Goal: Task Accomplishment & Management: Complete application form

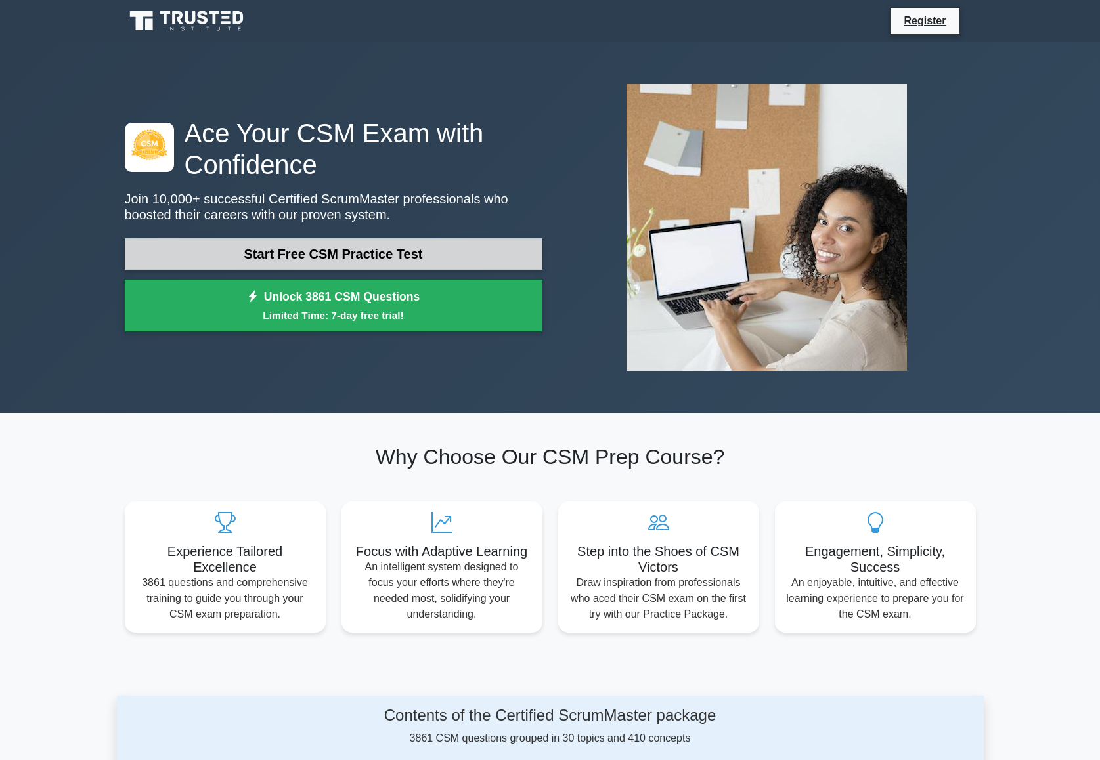
click at [387, 255] on link "Start Free CSM Practice Test" at bounding box center [334, 254] width 418 height 32
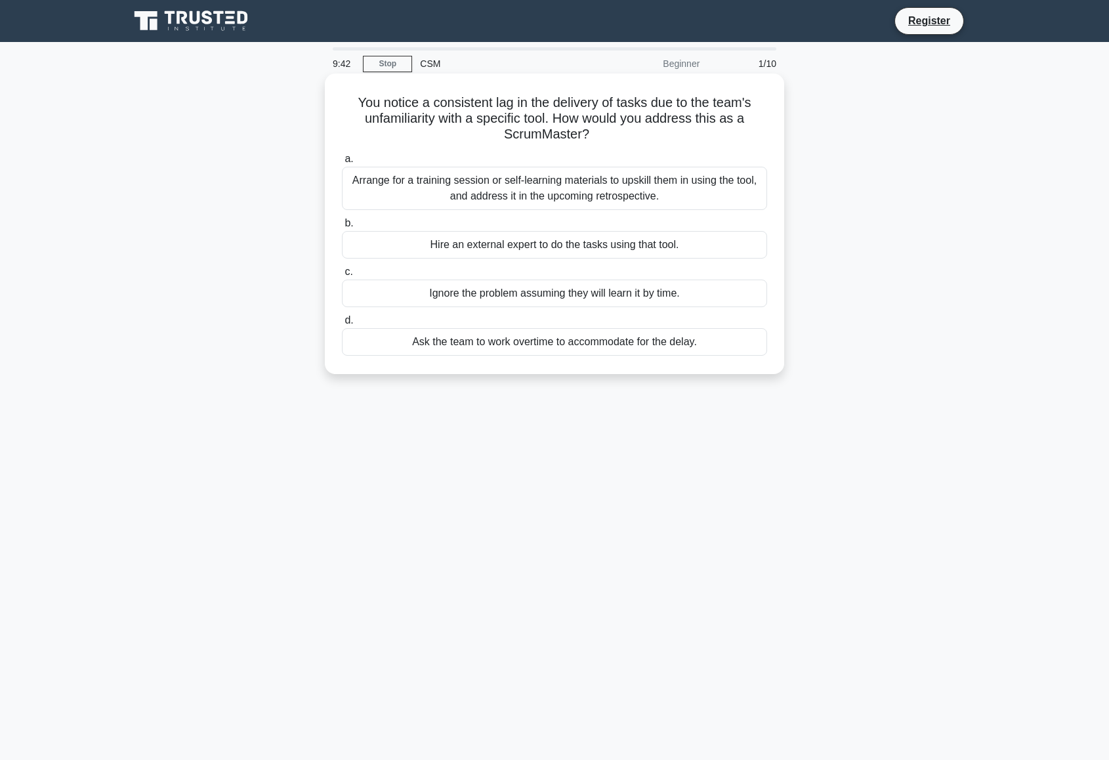
click at [569, 181] on div "Arrange for a training session or self-learning materials to upskill them in us…" at bounding box center [554, 188] width 425 height 43
click at [342, 163] on input "a. Arrange for a training session or self-learning materials to upskill them in…" at bounding box center [342, 159] width 0 height 9
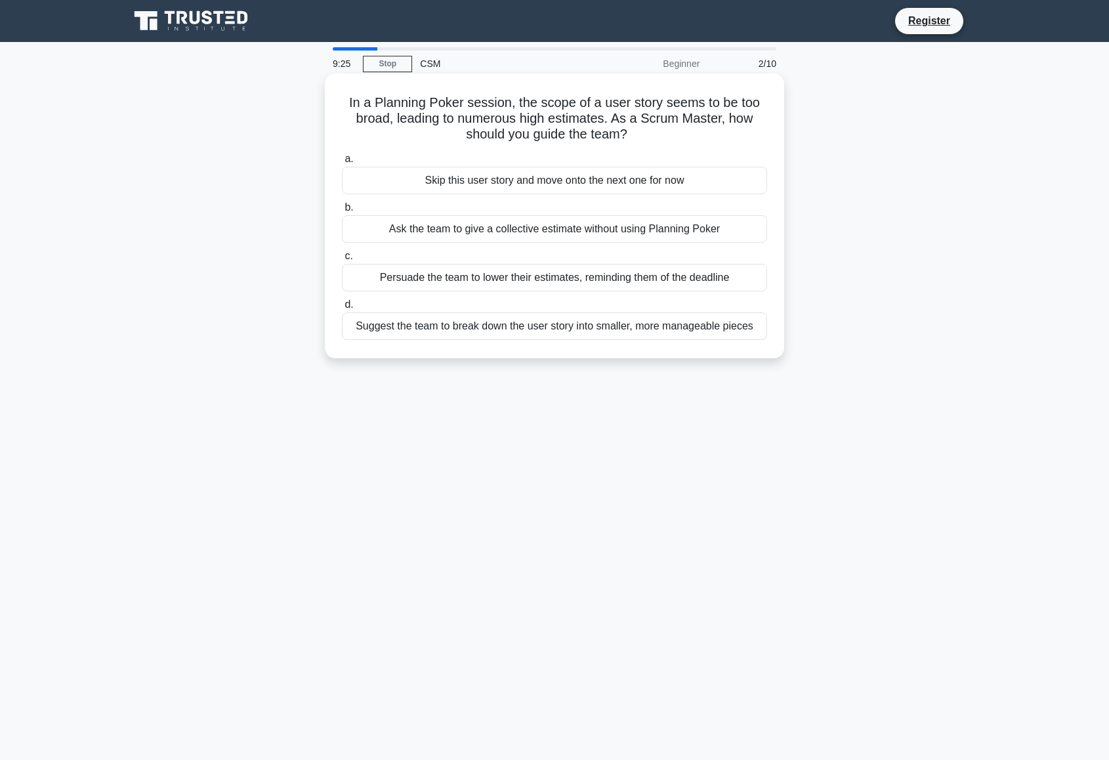
click at [570, 332] on div "Suggest the team to break down the user story into smaller, more manageable pie…" at bounding box center [554, 326] width 425 height 28
click at [342, 309] on input "d. Suggest the team to break down the user story into smaller, more manageable …" at bounding box center [342, 305] width 0 height 9
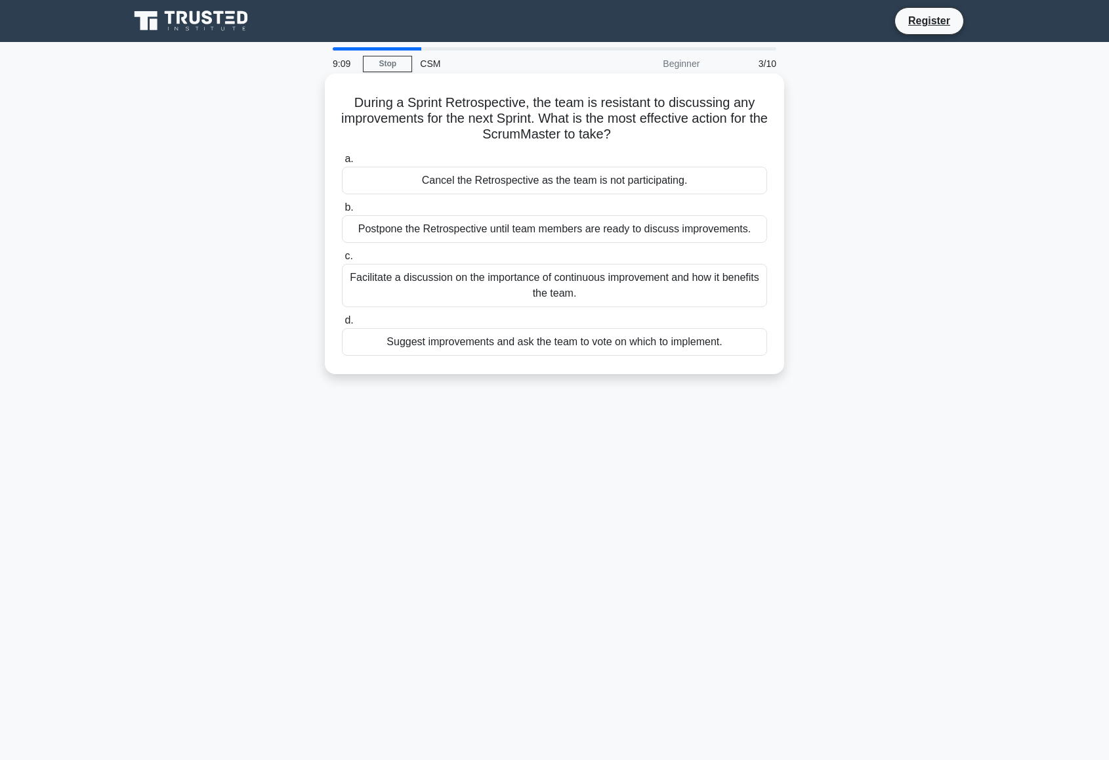
click at [688, 290] on div "Facilitate a discussion on the importance of continuous improvement and how it …" at bounding box center [554, 285] width 425 height 43
click at [342, 261] on input "c. Facilitate a discussion on the importance of continuous improvement and how …" at bounding box center [342, 256] width 0 height 9
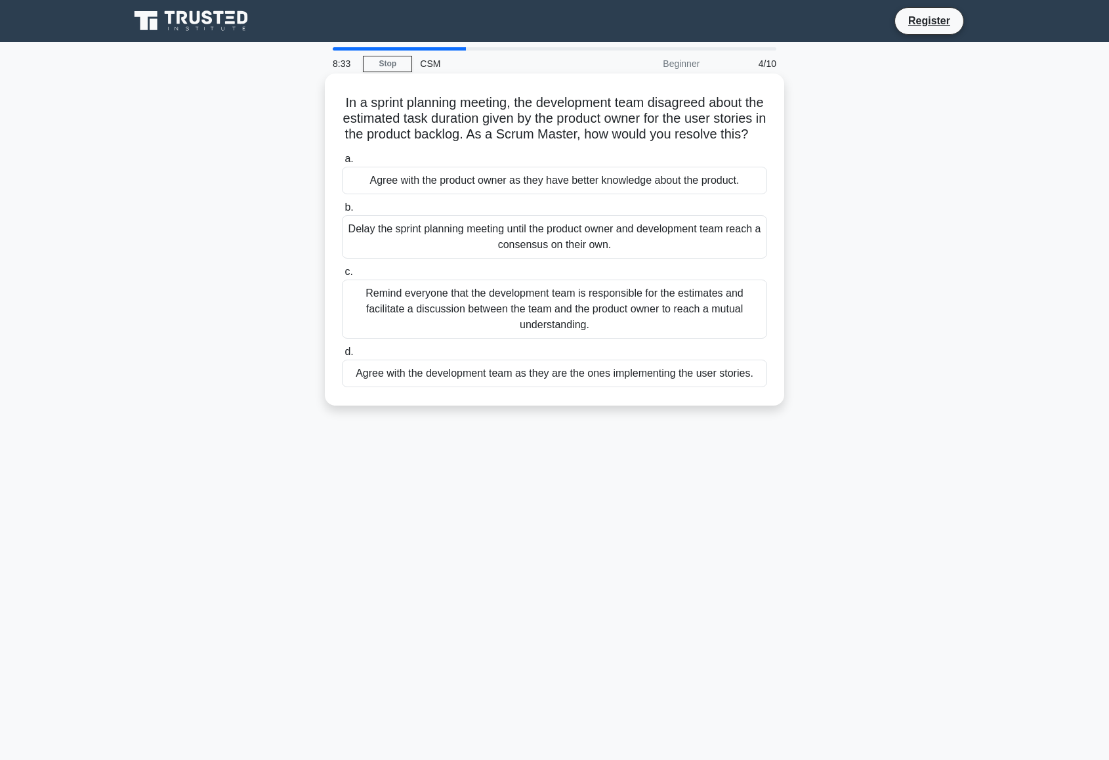
click at [590, 332] on div "Remind everyone that the development team is responsible for the estimates and …" at bounding box center [554, 309] width 425 height 59
click at [342, 276] on input "c. Remind everyone that the development team is responsible for the estimates a…" at bounding box center [342, 272] width 0 height 9
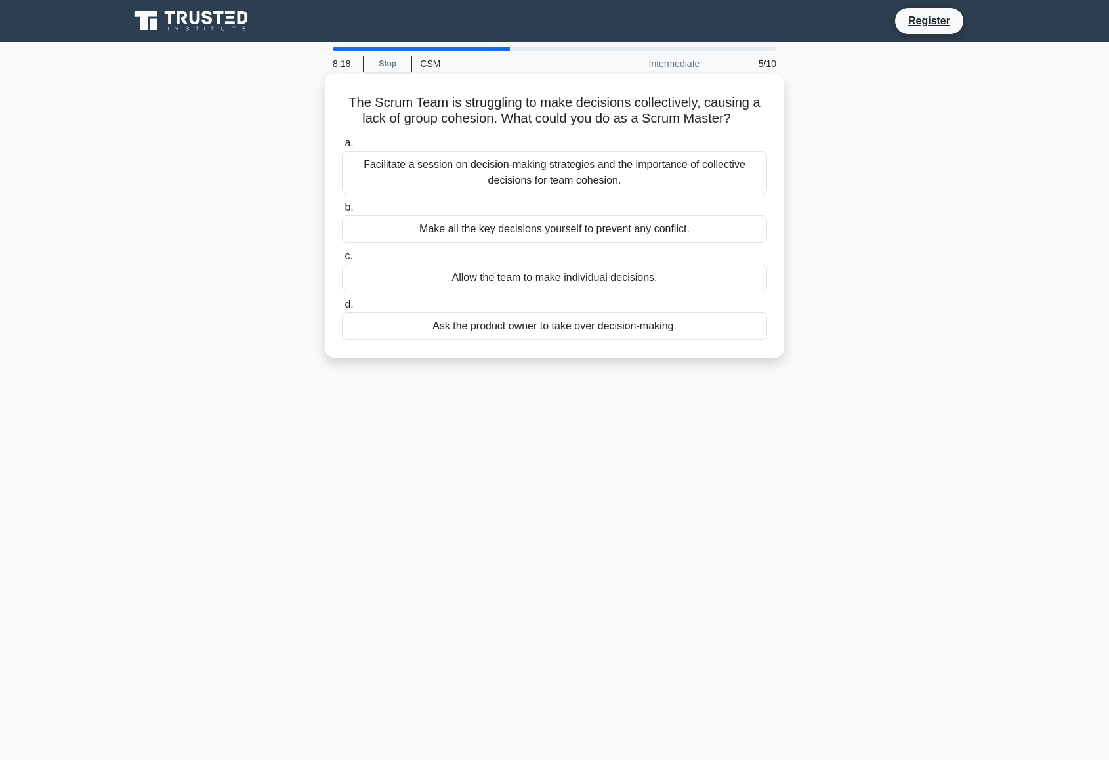
click at [685, 180] on div "Facilitate a session on decision-making strategies and the importance of collec…" at bounding box center [554, 172] width 425 height 43
click at [342, 148] on input "a. Facilitate a session on decision-making strategies and the importance of col…" at bounding box center [342, 143] width 0 height 9
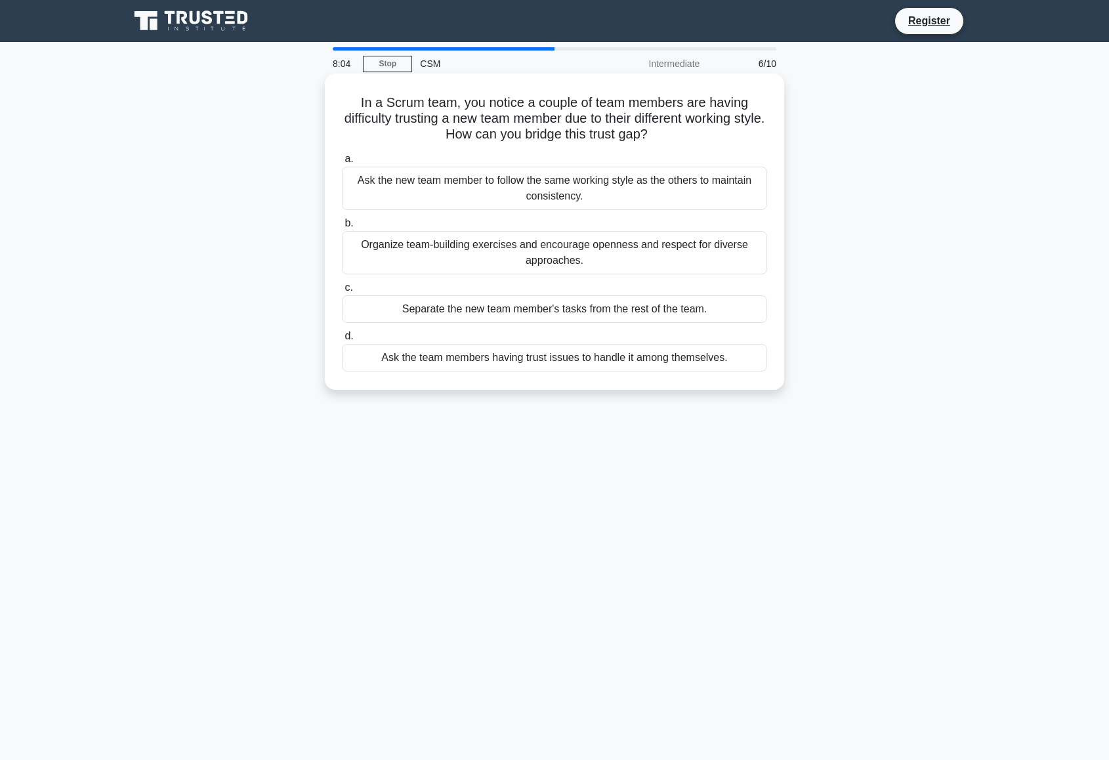
click at [687, 265] on div "Organize team-building exercises and encourage openness and respect for diverse…" at bounding box center [554, 252] width 425 height 43
click at [342, 228] on input "b. Organize team-building exercises and encourage openness and respect for dive…" at bounding box center [342, 223] width 0 height 9
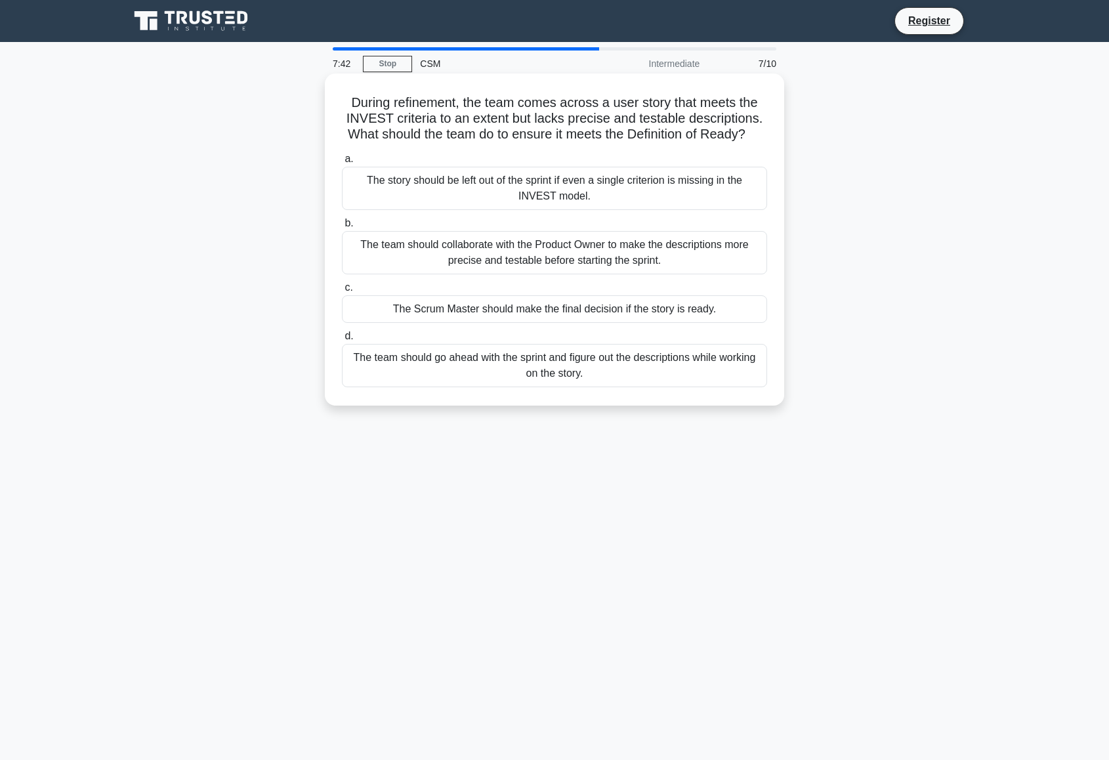
click at [608, 259] on div "The team should collaborate with the Product Owner to make the descriptions mor…" at bounding box center [554, 252] width 425 height 43
click at [342, 228] on input "b. The team should collaborate with the Product Owner to make the descriptions …" at bounding box center [342, 223] width 0 height 9
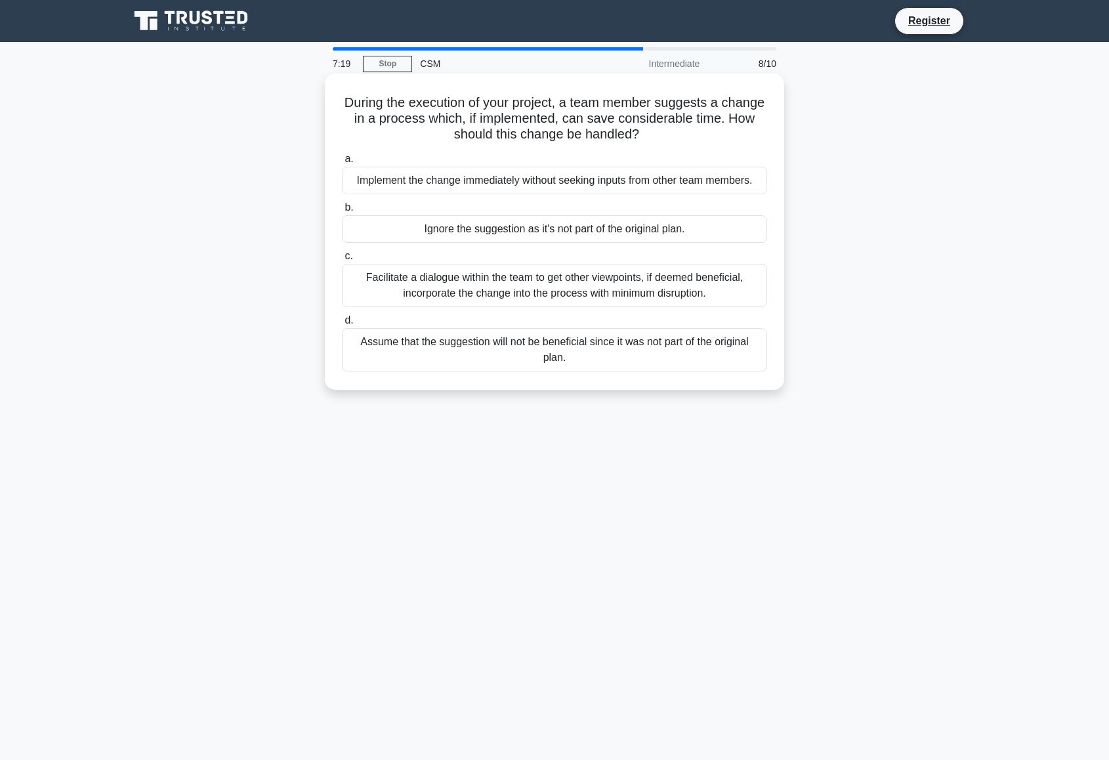
click at [532, 293] on div "Facilitate a dialogue within the team to get other viewpoints, if deemed benefi…" at bounding box center [554, 285] width 425 height 43
click at [342, 261] on input "c. Facilitate a dialogue within the team to get other viewpoints, if deemed ben…" at bounding box center [342, 256] width 0 height 9
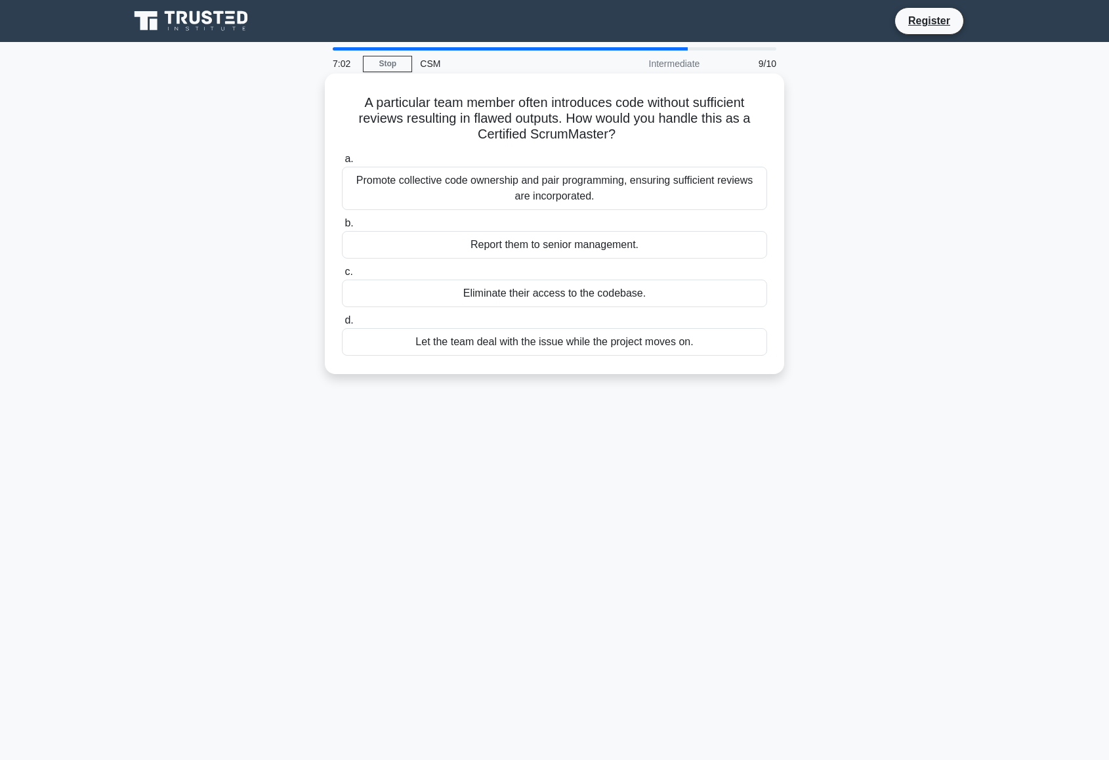
click at [651, 193] on div "Promote collective code ownership and pair programming, ensuring sufficient rev…" at bounding box center [554, 188] width 425 height 43
click at [342, 163] on input "a. Promote collective code ownership and pair programming, ensuring sufficient …" at bounding box center [342, 159] width 0 height 9
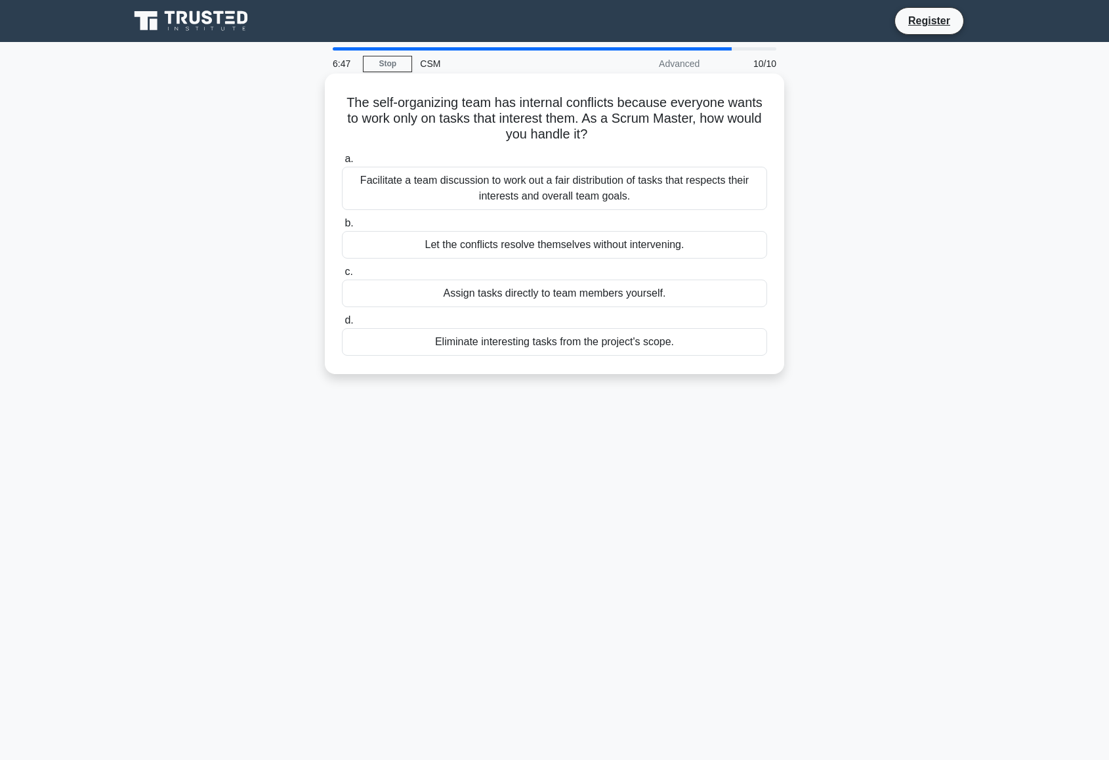
click at [574, 188] on div "Facilitate a team discussion to work out a fair distribution of tasks that resp…" at bounding box center [554, 188] width 425 height 43
click at [342, 163] on input "a. Facilitate a team discussion to work out a fair distribution of tasks that r…" at bounding box center [342, 159] width 0 height 9
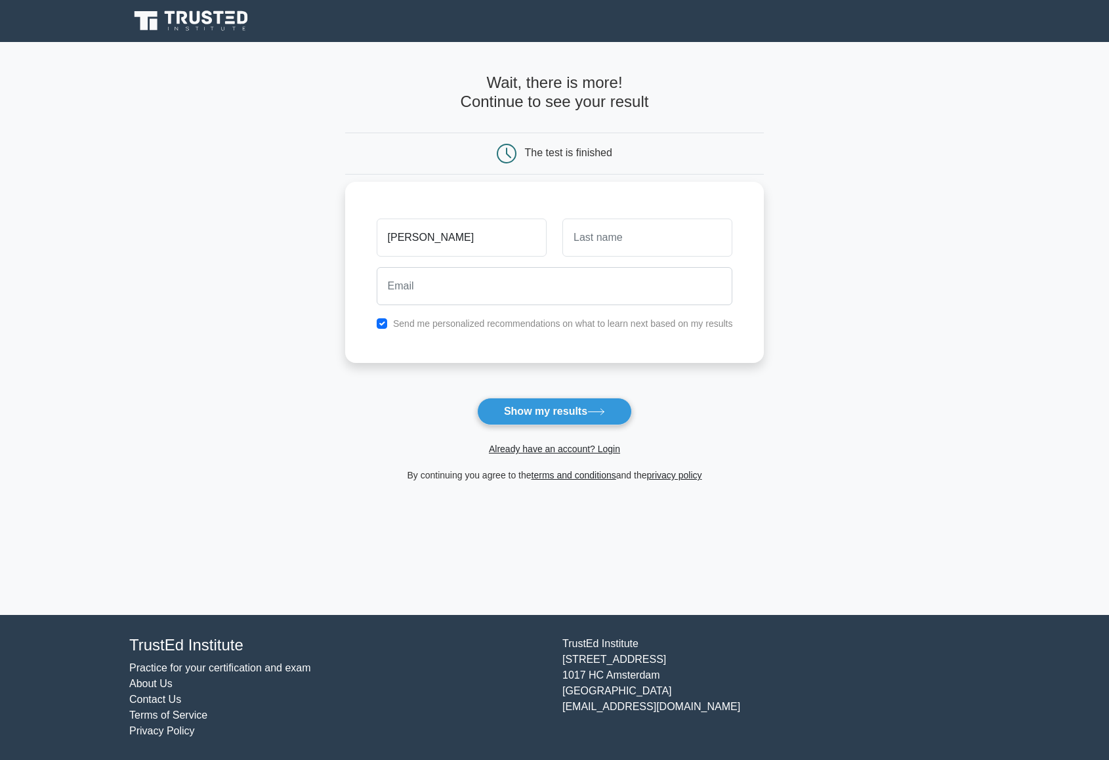
type input "lisa"
type input "renfrow"
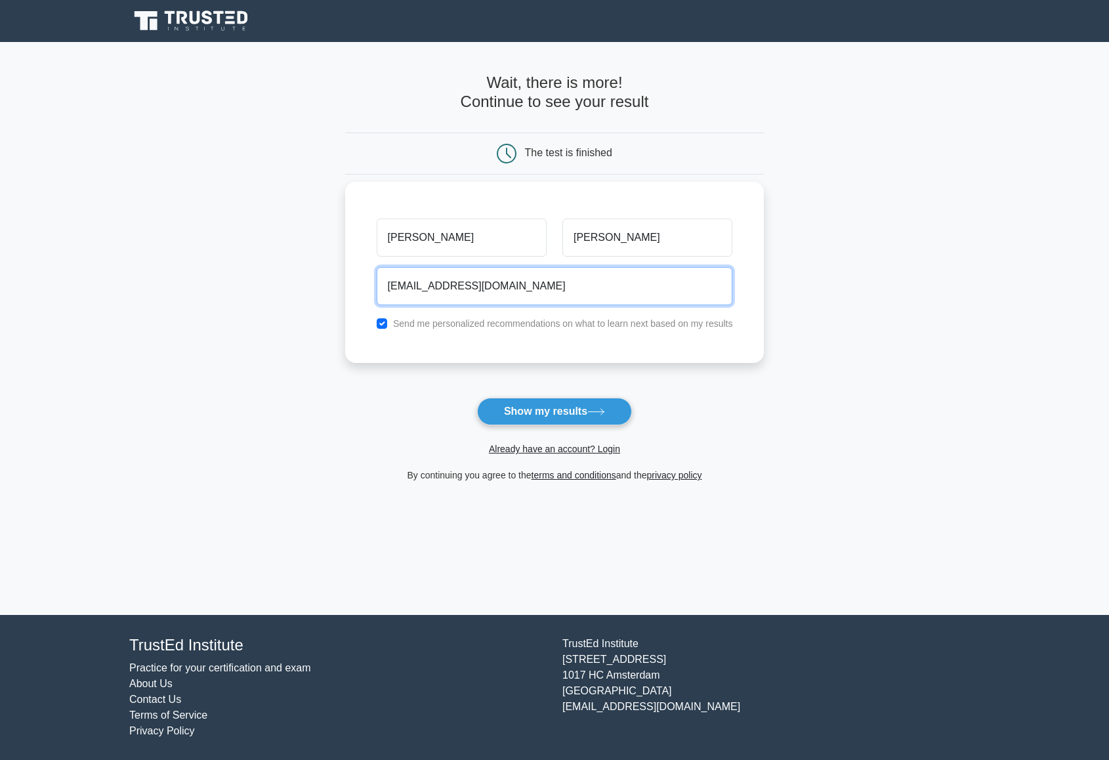
type input "lmr614+1@gmail.com"
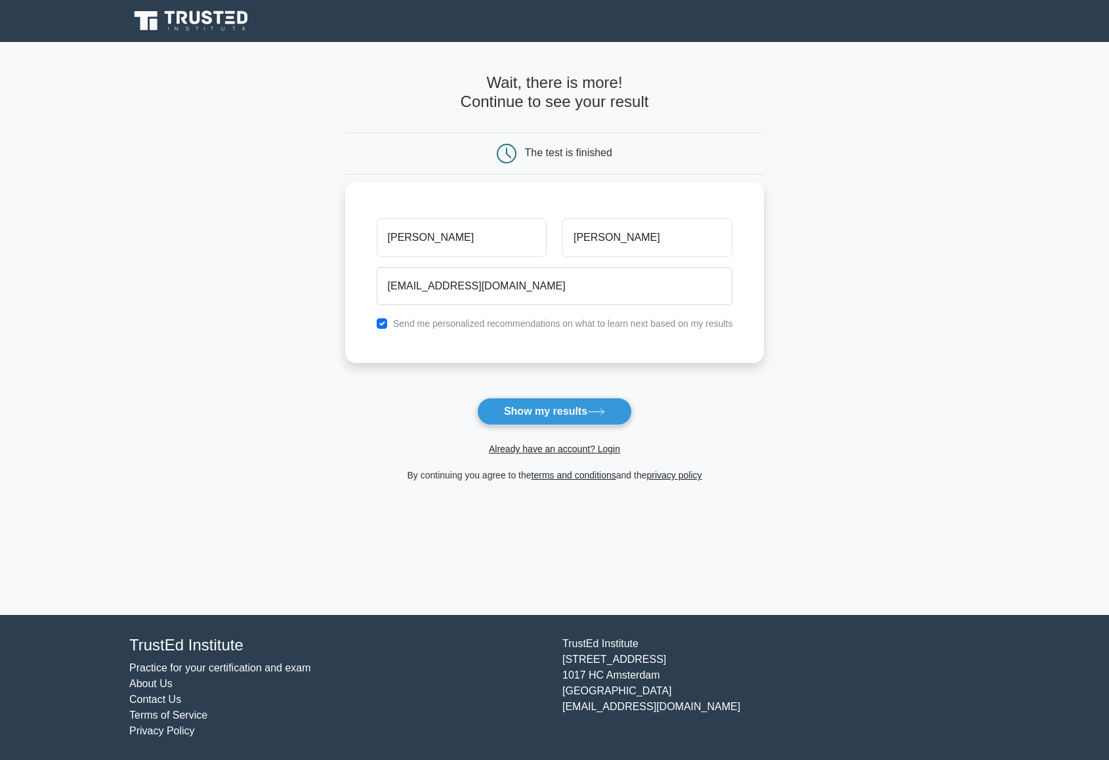
click at [574, 331] on div "Send me personalized recommendations on what to learn next based on my results" at bounding box center [555, 324] width 372 height 16
click at [381, 326] on input "checkbox" at bounding box center [382, 323] width 11 height 11
checkbox input "false"
click at [528, 408] on button "Show my results" at bounding box center [554, 412] width 155 height 28
